Goal: Task Accomplishment & Management: Manage account settings

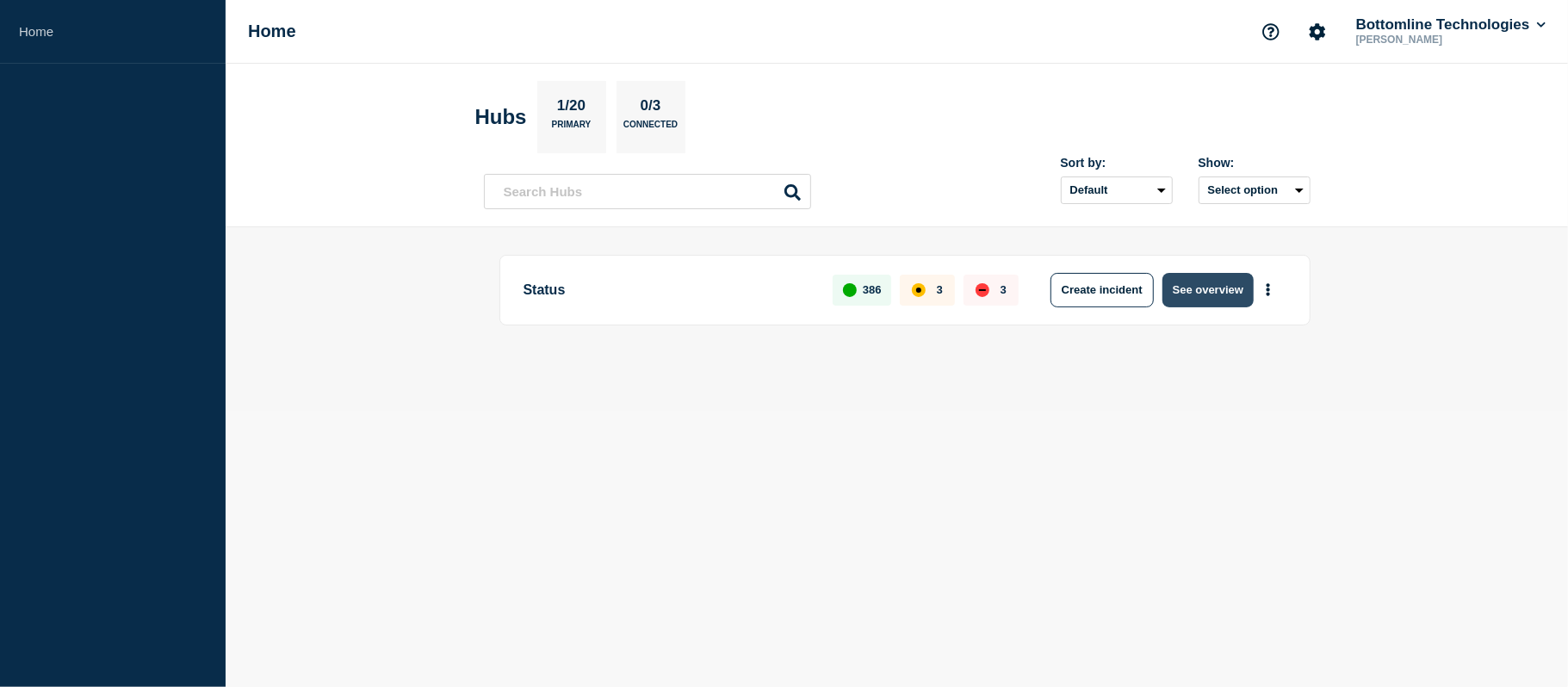
click at [1213, 284] on button "See overview" at bounding box center [1207, 290] width 91 height 35
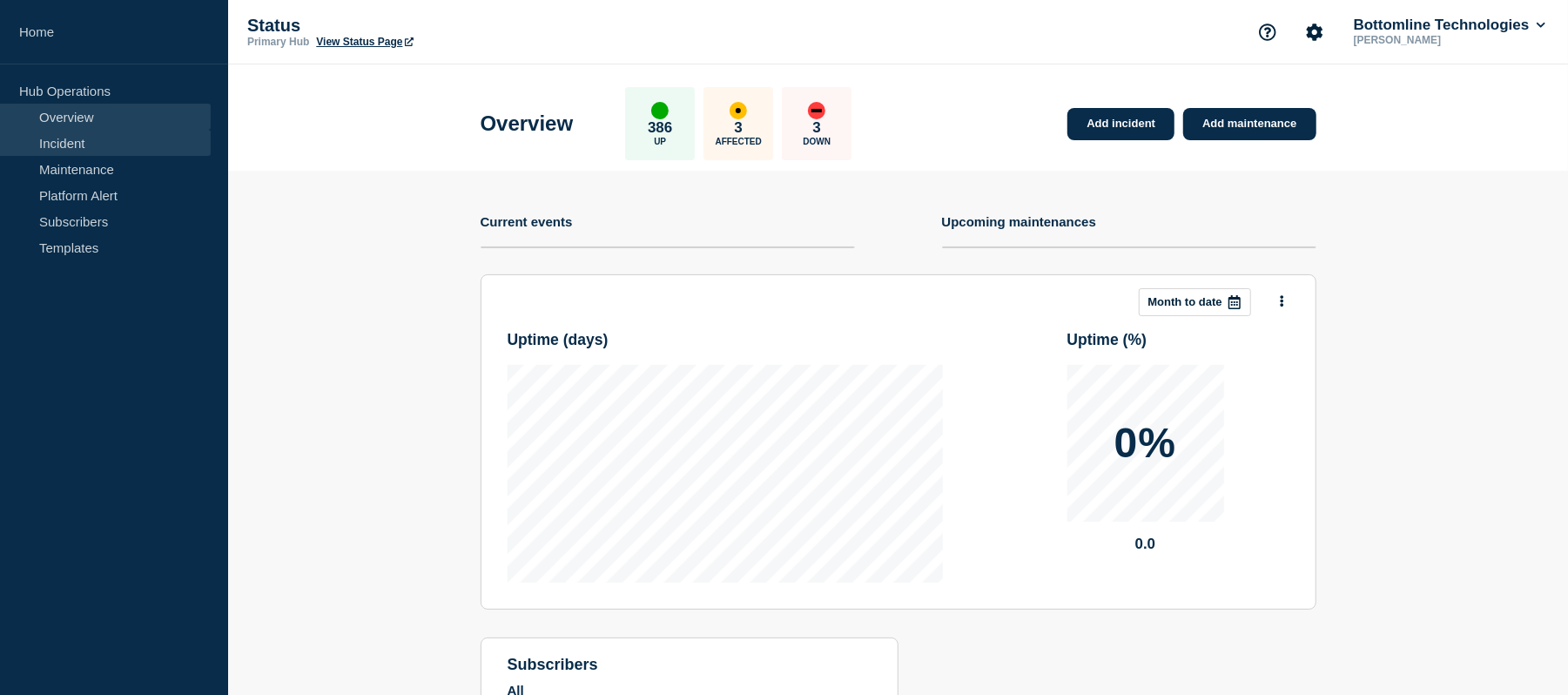
click at [63, 140] on link "Incident" at bounding box center [105, 143] width 211 height 26
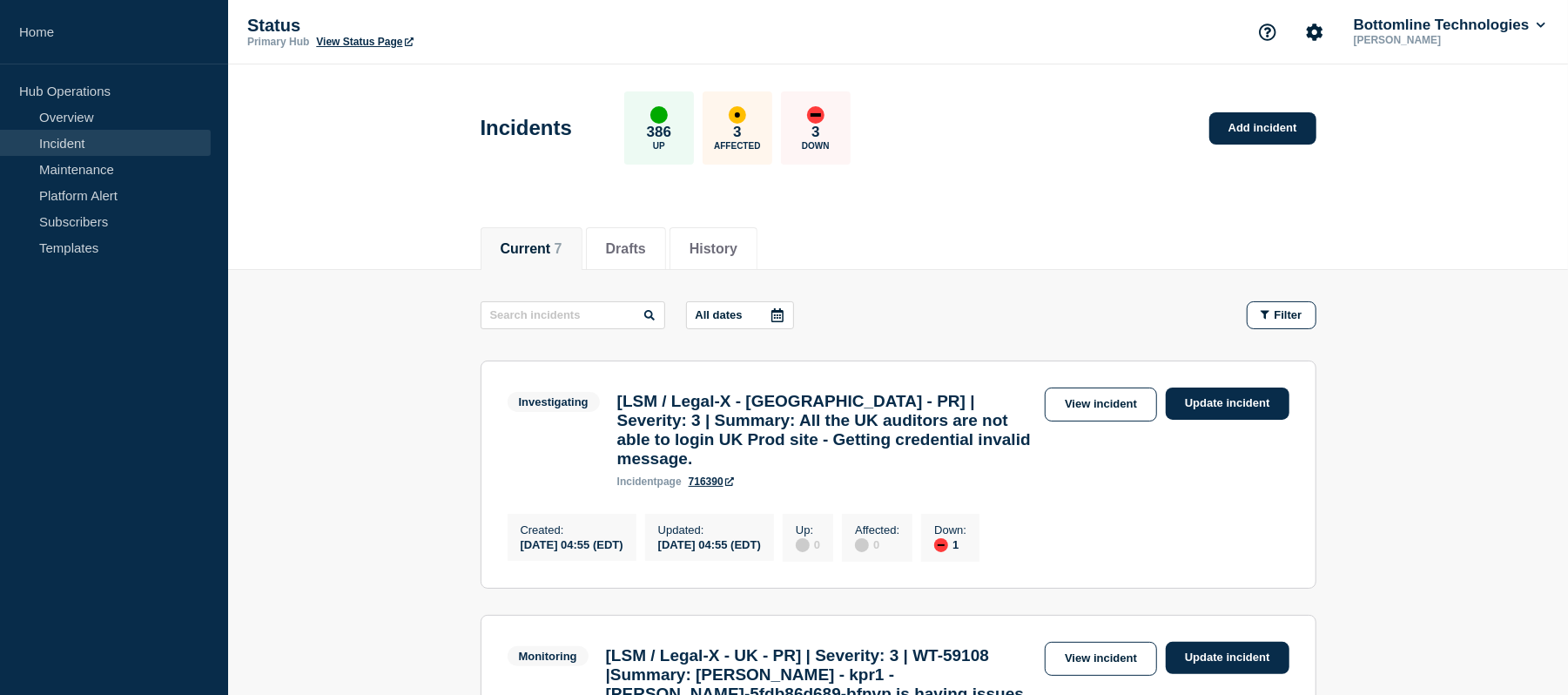
click at [1131, 561] on div "Created : [DATE] 04:55 (EDT) Updated : [DATE] 04:55 (EDT) Up : 0 Affected : 0 D…" at bounding box center [898, 535] width 782 height 52
click at [1219, 405] on link "Update incident" at bounding box center [1228, 404] width 124 height 32
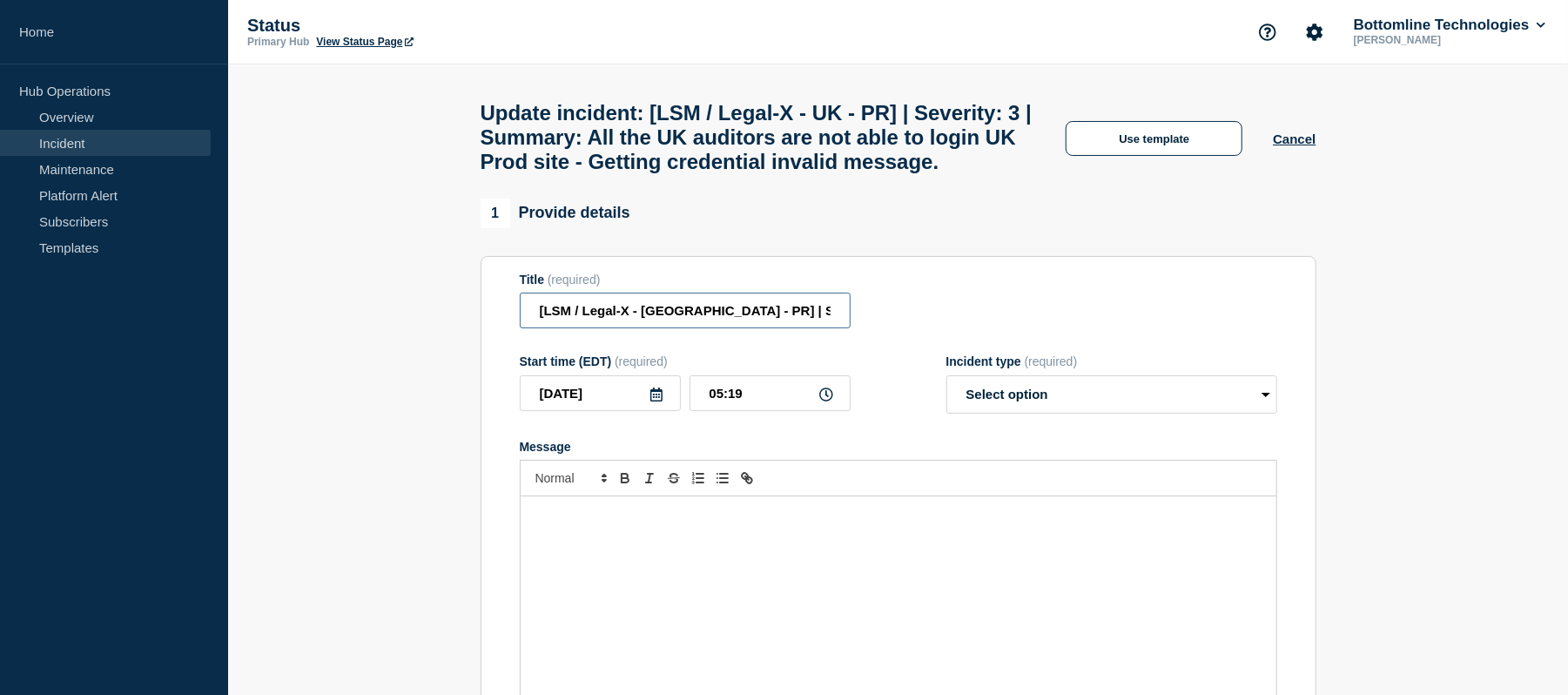
click at [775, 328] on input "[LSM / Legal-X - [GEOGRAPHIC_DATA] - PR] | Severity: 3 | Summary: All the UK au…" at bounding box center [685, 310] width 331 height 36
drag, startPoint x: 805, startPoint y: 359, endPoint x: 784, endPoint y: 355, distance: 21.4
click at [784, 328] on input "[LSM / Legal-X - [GEOGRAPHIC_DATA] - PR] | Severity: 3 | WT-| Summary: All the …" at bounding box center [685, 310] width 331 height 36
paste input "59138"
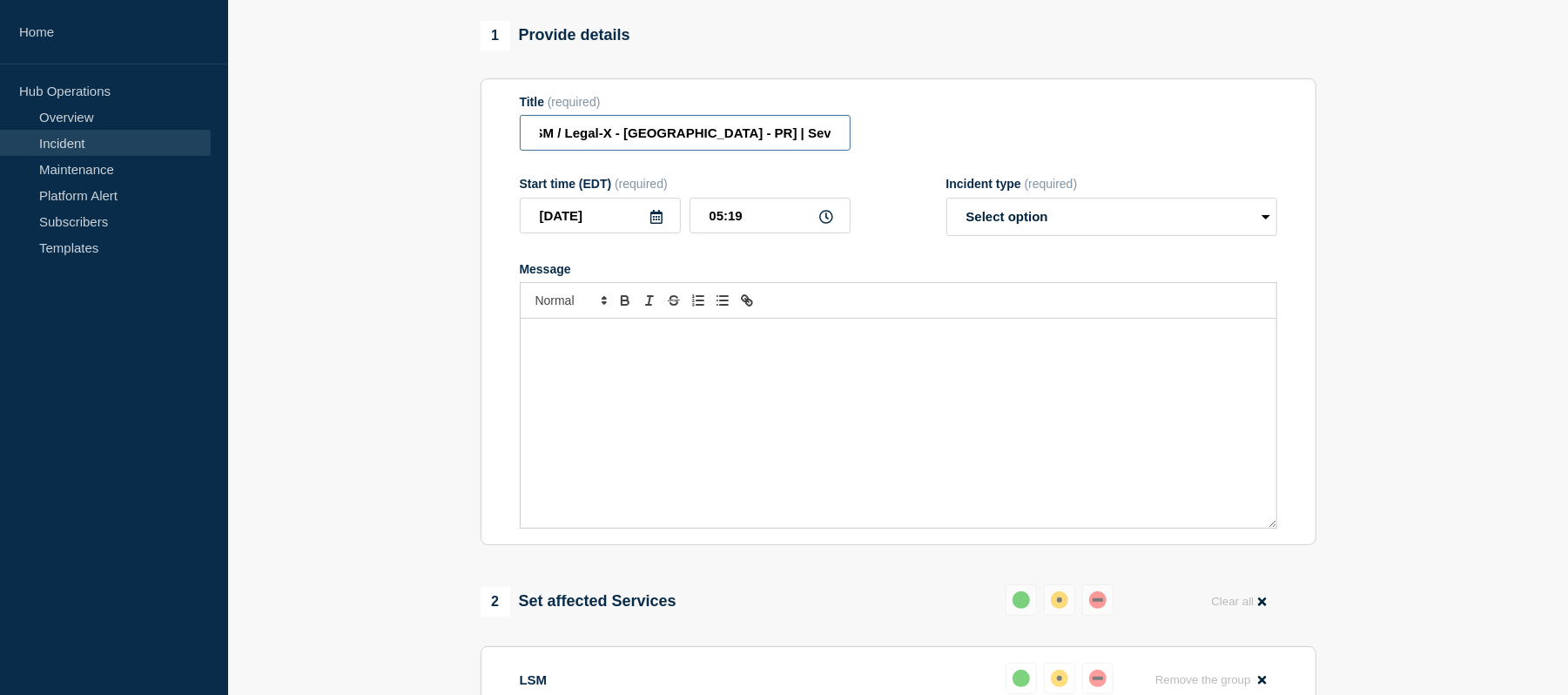
scroll to position [203, 0]
type input "[LSM / Legal-X - [GEOGRAPHIC_DATA] - PR] | Severity: 3 | WT-59138 | Summary: Al…"
drag, startPoint x: 562, startPoint y: 340, endPoint x: 580, endPoint y: 366, distance: 31.6
click at [580, 366] on div at bounding box center [898, 404] width 758 height 247
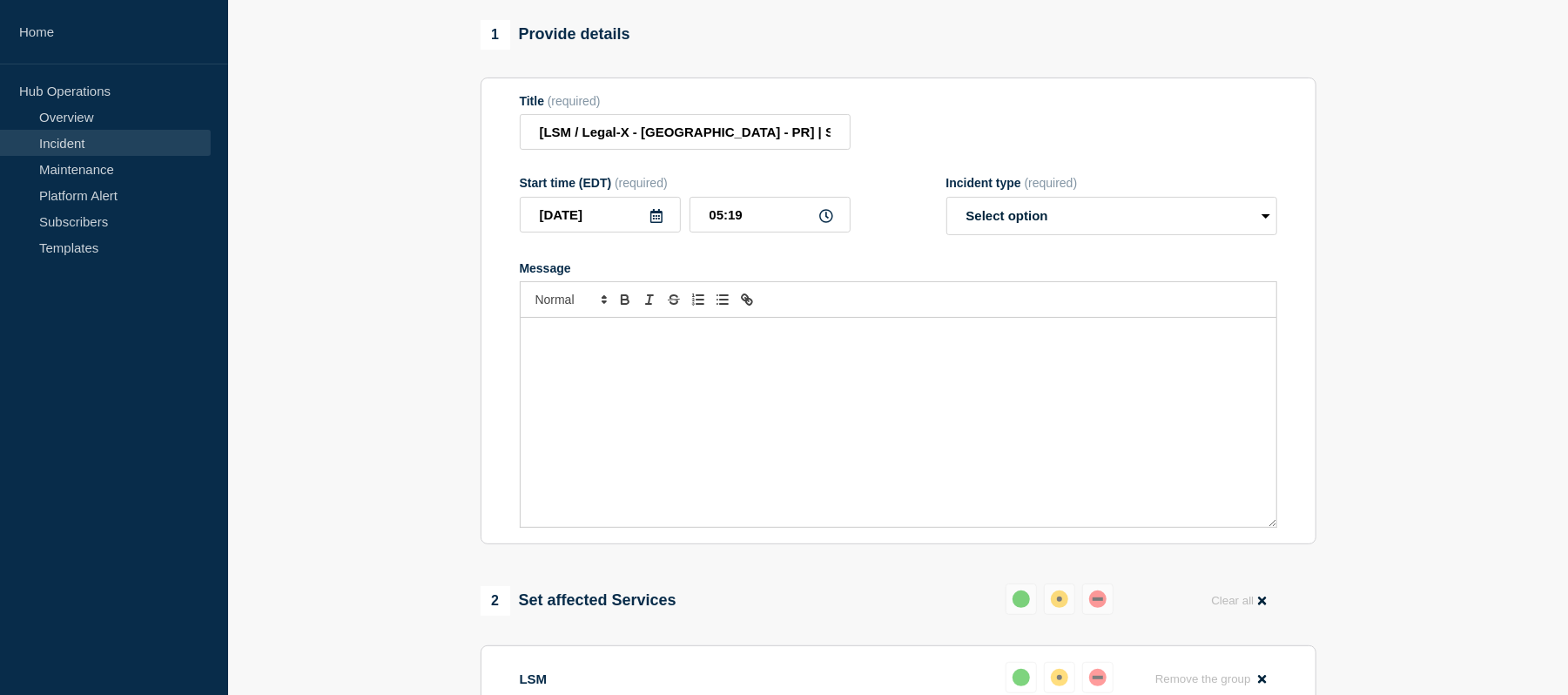
click at [580, 344] on p "Message" at bounding box center [898, 335] width 730 height 15
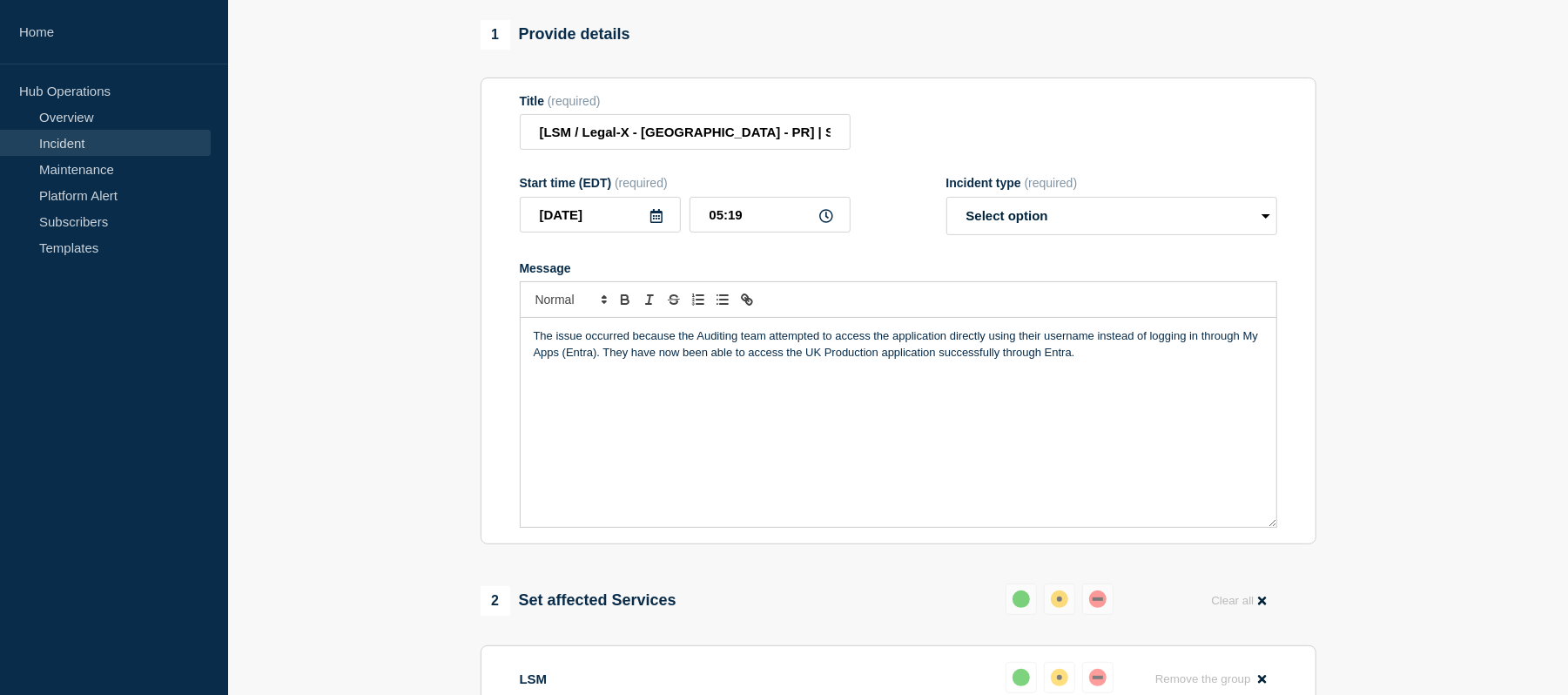
click at [540, 357] on p "The issue occurred because the Auditing team attempted to access the applicatio…" at bounding box center [898, 344] width 730 height 32
click at [816, 377] on p "Message" at bounding box center [898, 368] width 730 height 15
click at [1244, 361] on p "This issue has been resolved. The issue occurred because the Auditing team atte…" at bounding box center [898, 344] width 730 height 32
click at [534, 361] on p "This issue has been resolved. The issue occurred because the Auditing team atte…" at bounding box center [898, 344] width 730 height 32
click at [1238, 361] on p "This issue has been resolved. The issue occurred because the Auditing team atte…" at bounding box center [898, 344] width 730 height 32
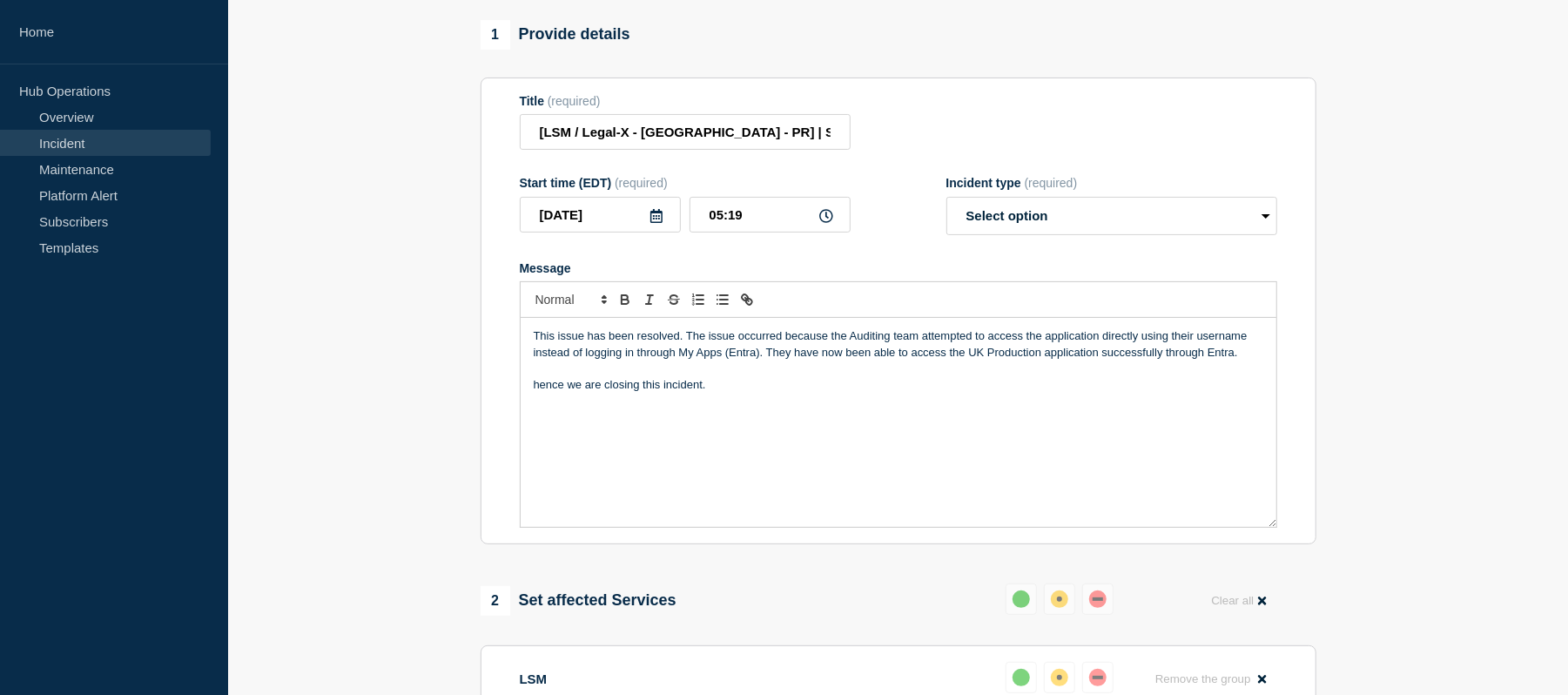
click at [538, 393] on p "hence we are closing this incident." at bounding box center [898, 385] width 730 height 15
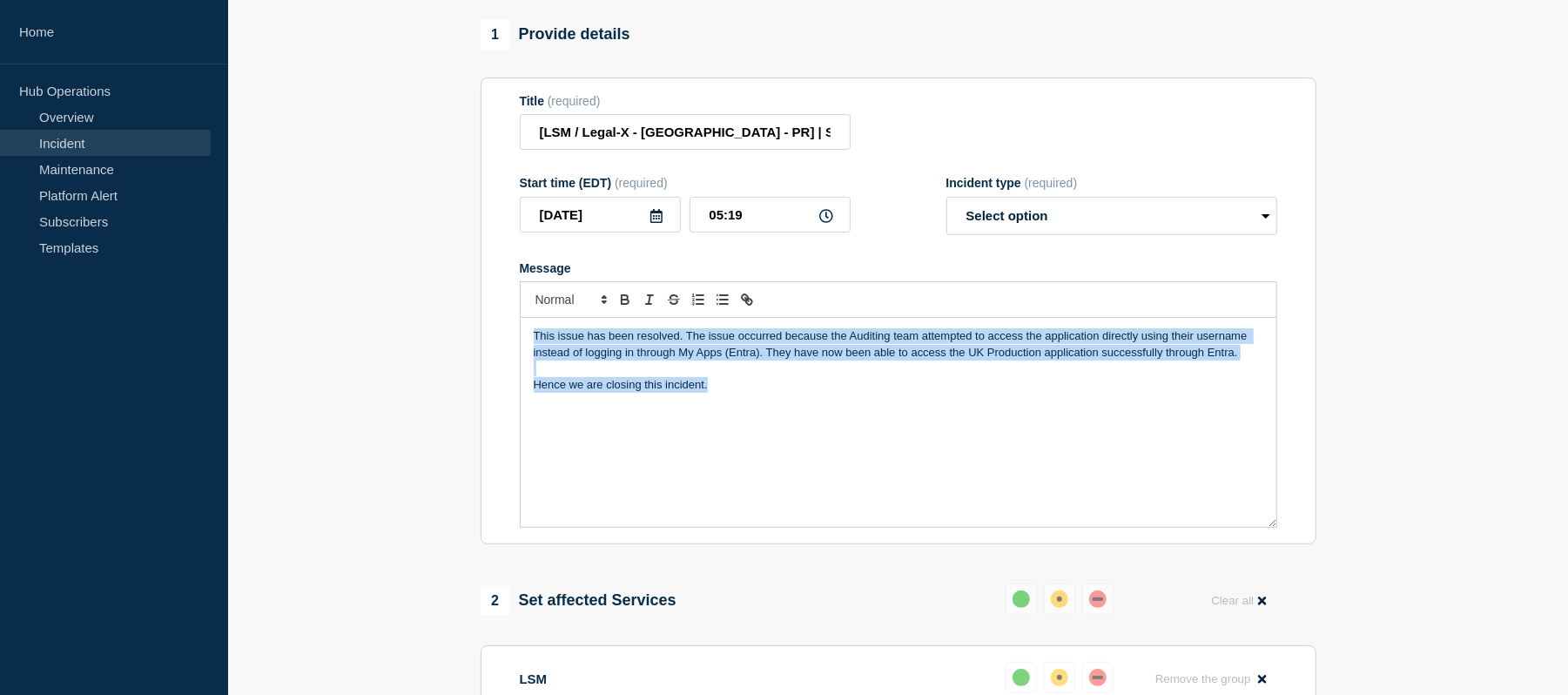
drag, startPoint x: 723, startPoint y: 414, endPoint x: 488, endPoint y: 347, distance: 244.4
click at [488, 347] on section "Title (required) [LSM / Legal-X - [GEOGRAPHIC_DATA] - PR] | Severity: 3 | WT-59…" at bounding box center [898, 311] width 836 height 468
copy div "This issue has been resolved. The issue occurred because the Auditing team atte…"
click at [772, 393] on p "Hence we are closing this incident." at bounding box center [898, 385] width 730 height 15
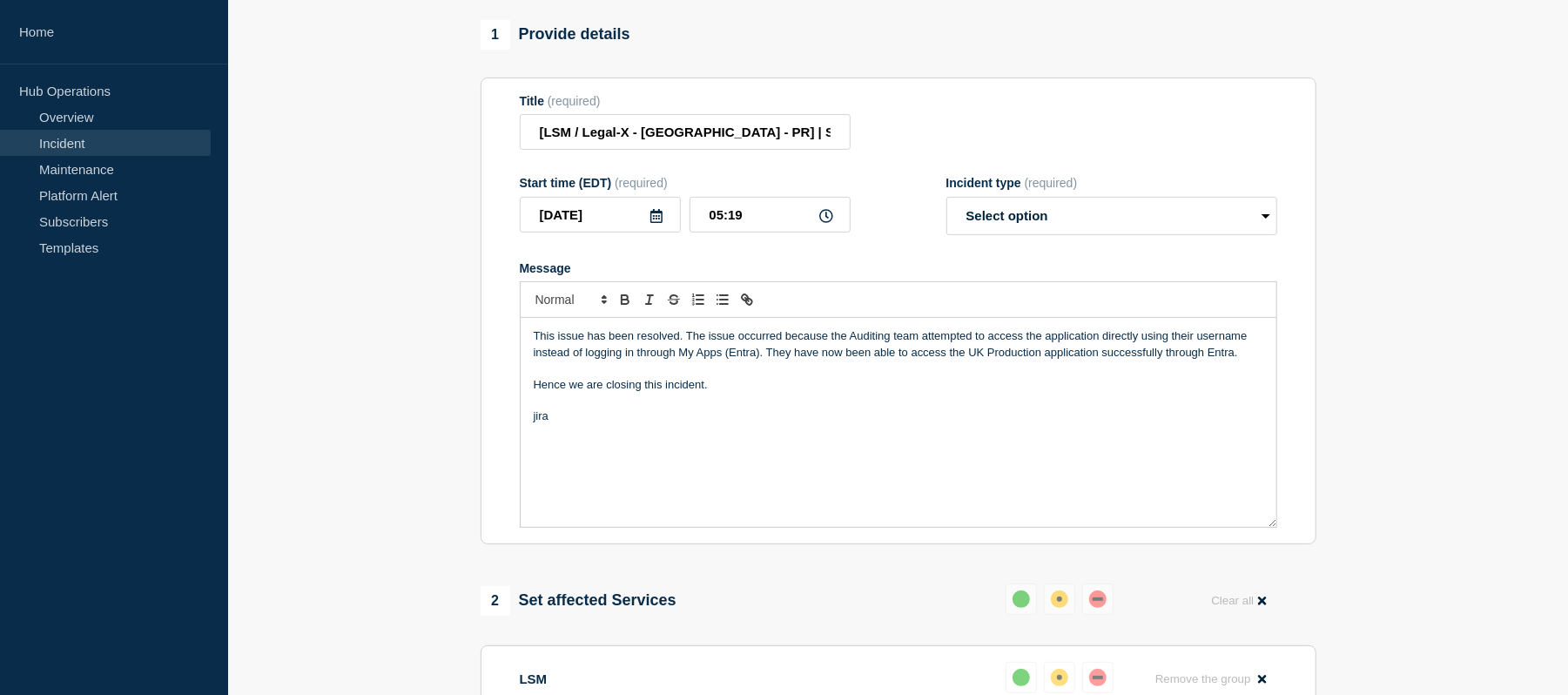
drag, startPoint x: 571, startPoint y: 439, endPoint x: 516, endPoint y: 446, distance: 55.4
click at [516, 446] on section "Title (required) [LSM / Legal-X - [GEOGRAPHIC_DATA] - PR] | Severity: 3 | WT-59…" at bounding box center [898, 311] width 836 height 468
click at [551, 424] on p "Jira [URL][DOMAIN_NAME]" at bounding box center [898, 416] width 730 height 15
click at [894, 441] on p "Message" at bounding box center [898, 432] width 730 height 15
click at [1108, 235] on select "Select option Investigating Identified Monitoring Resolved" at bounding box center [1112, 216] width 331 height 39
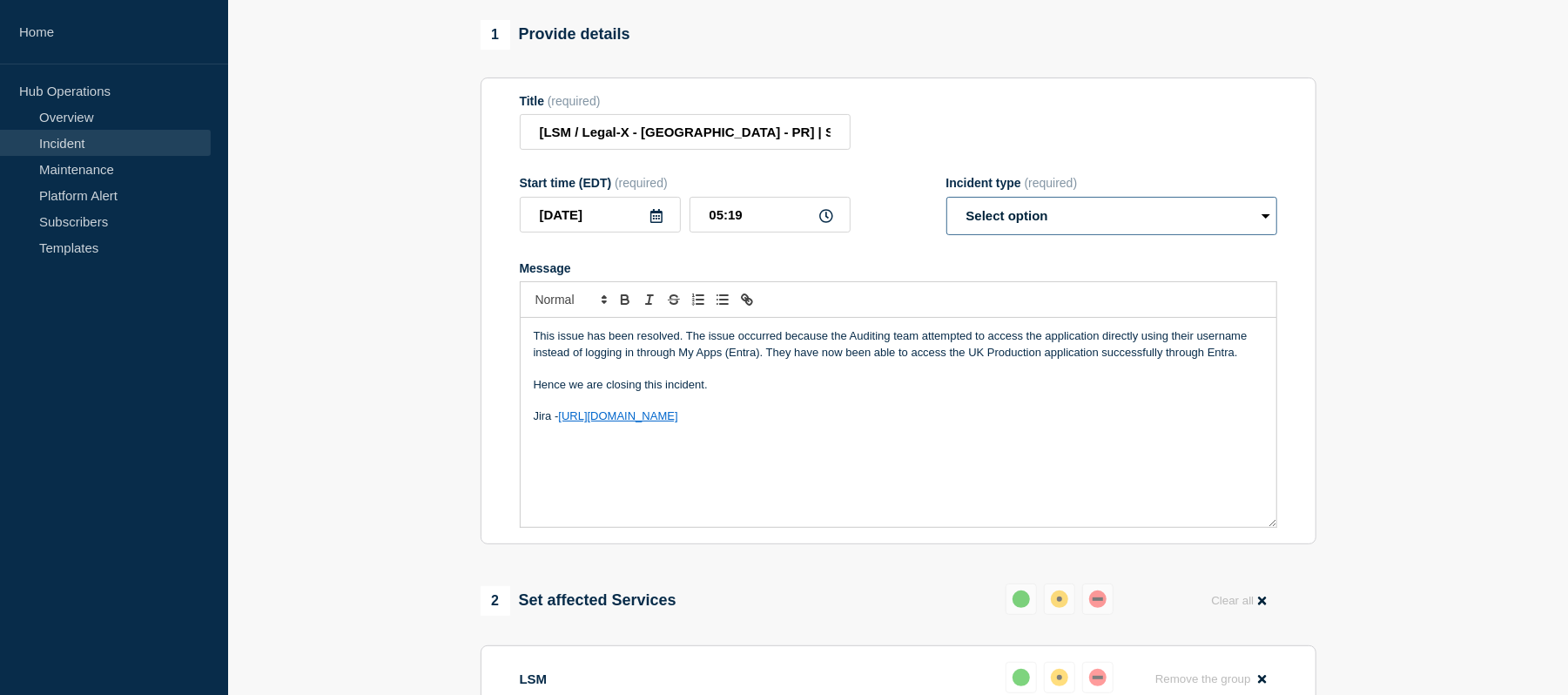
select select "resolved"
click at [947, 220] on select "Select option Investigating Identified Monitoring Resolved" at bounding box center [1112, 216] width 331 height 39
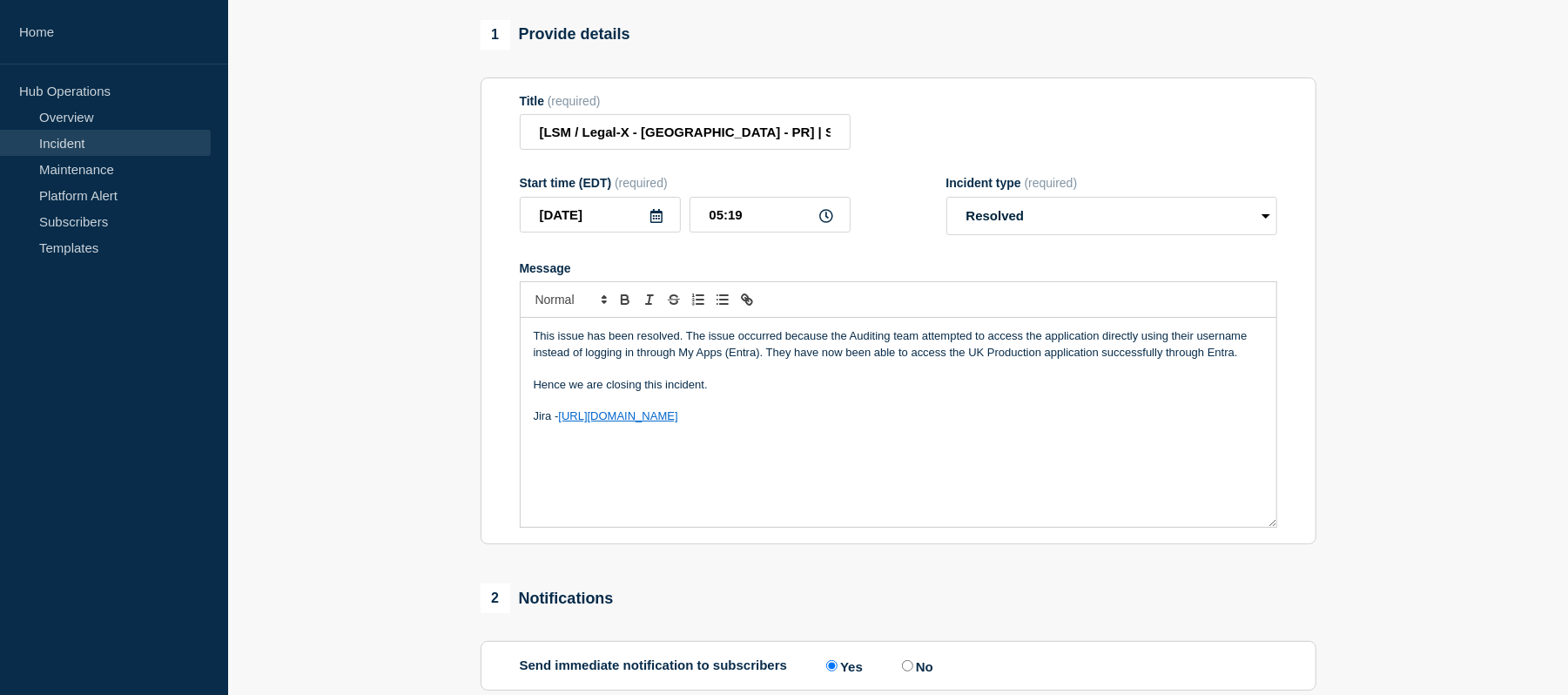
click at [921, 441] on p "Message" at bounding box center [898, 432] width 730 height 15
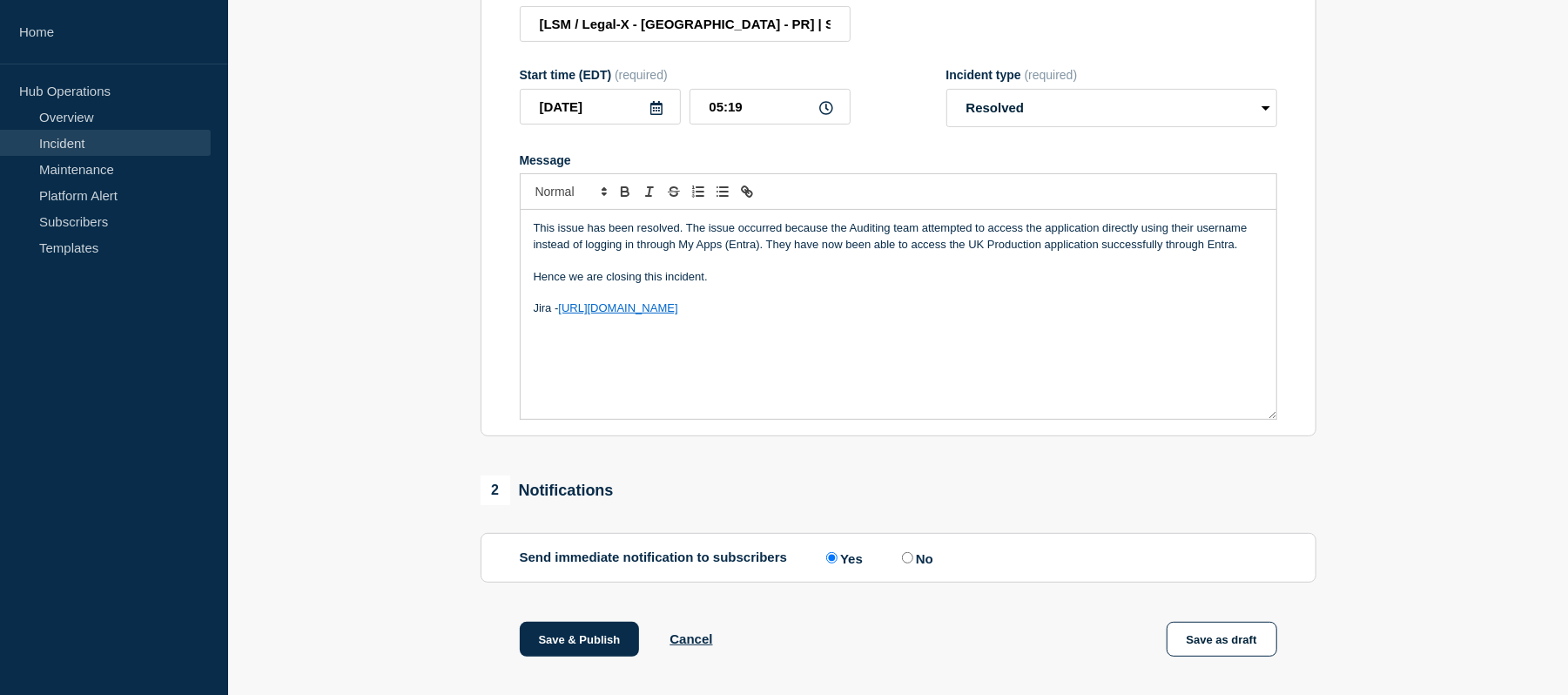
scroll to position [342, 0]
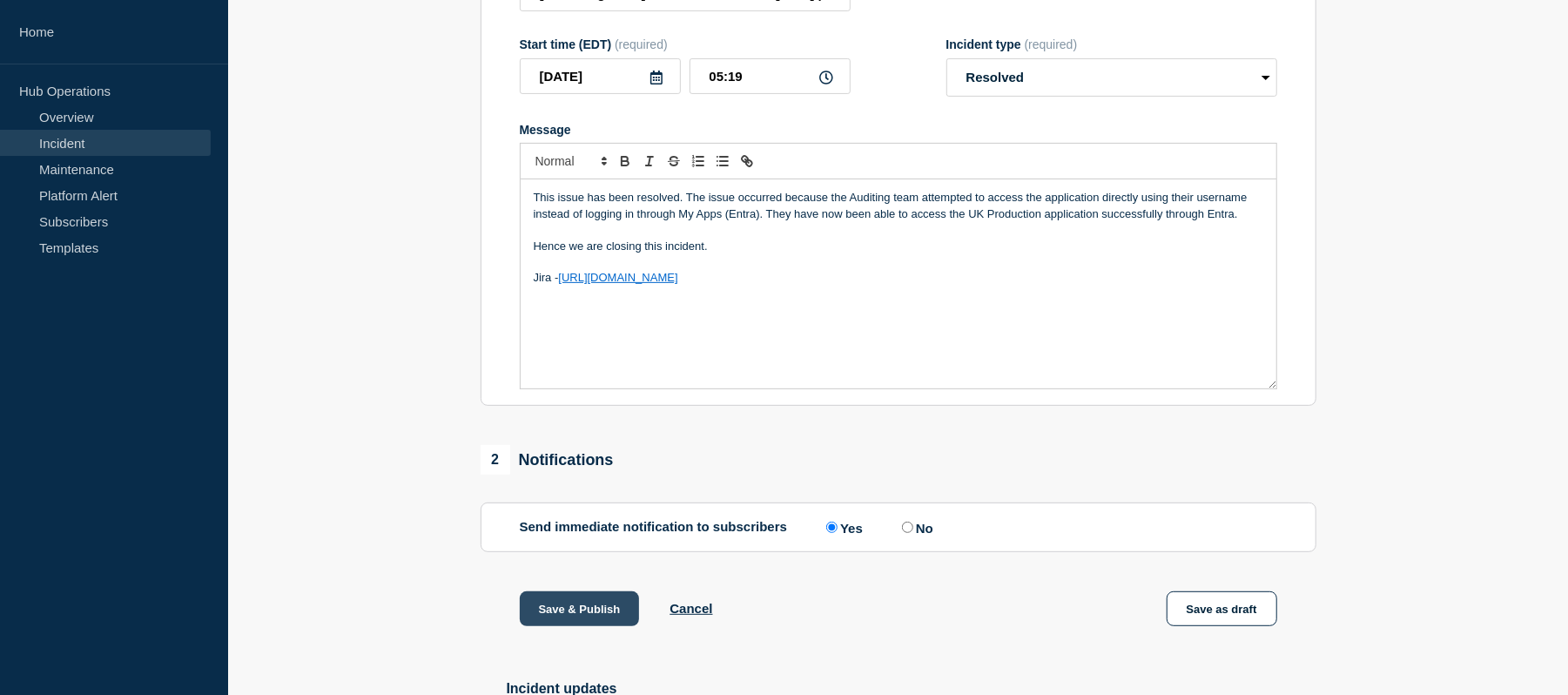
click at [566, 626] on button "Save & Publish" at bounding box center [580, 609] width 120 height 35
